Goal: Information Seeking & Learning: Check status

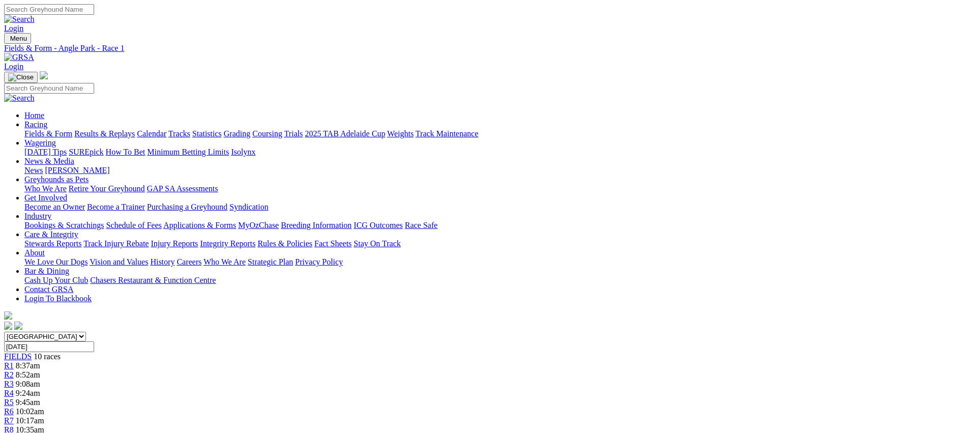
click at [72, 129] on link "Fields & Form" at bounding box center [48, 133] width 48 height 9
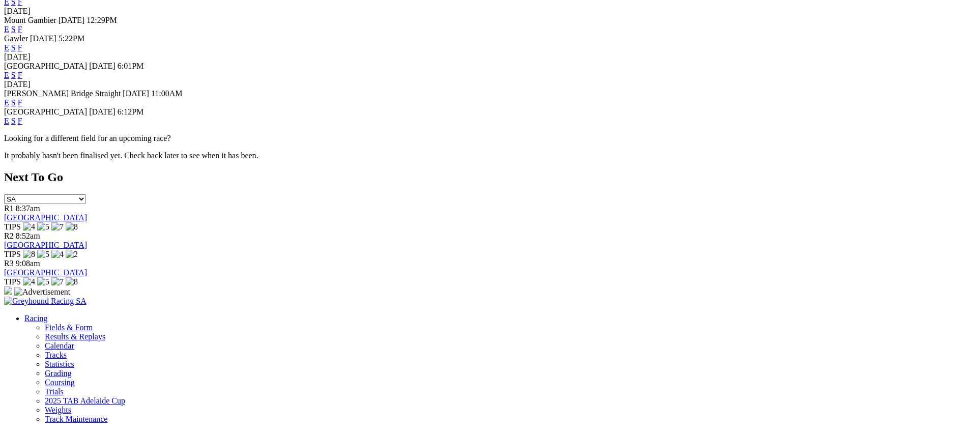
scroll to position [410, 0]
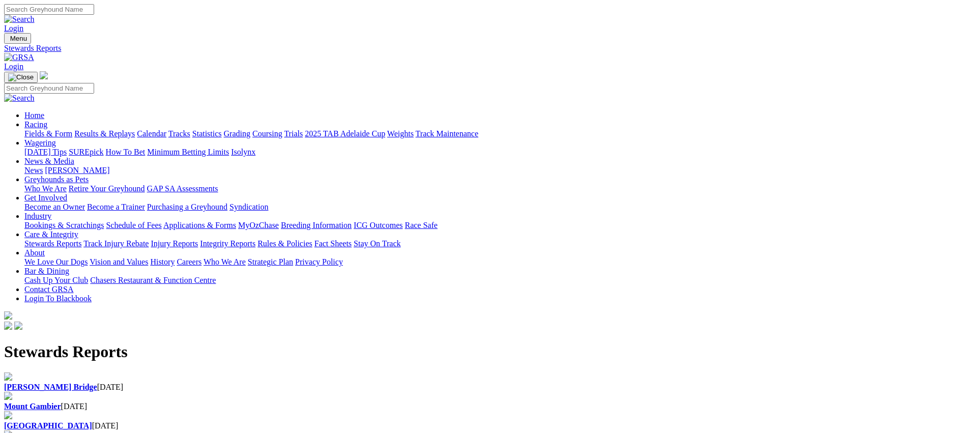
click at [213, 382] on div "Murray Bridge 26 Sep 2025" at bounding box center [488, 386] width 968 height 9
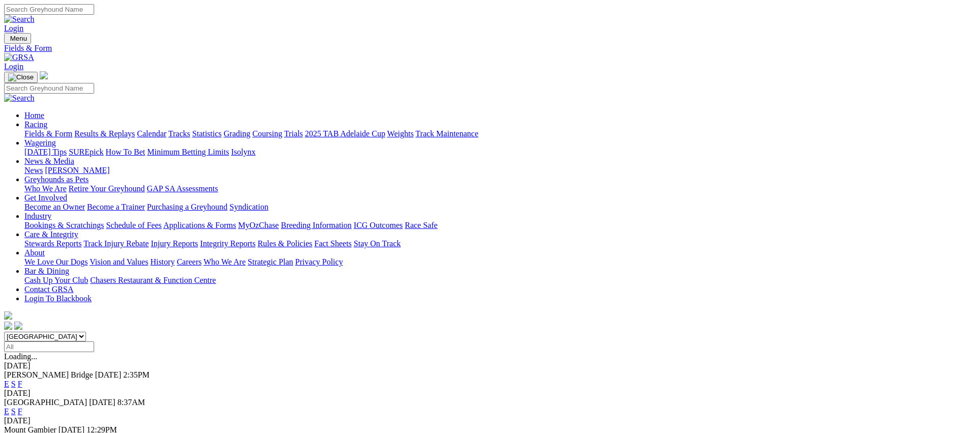
click at [72, 129] on link "Fields & Form" at bounding box center [48, 133] width 48 height 9
